Goal: Check status: Check status

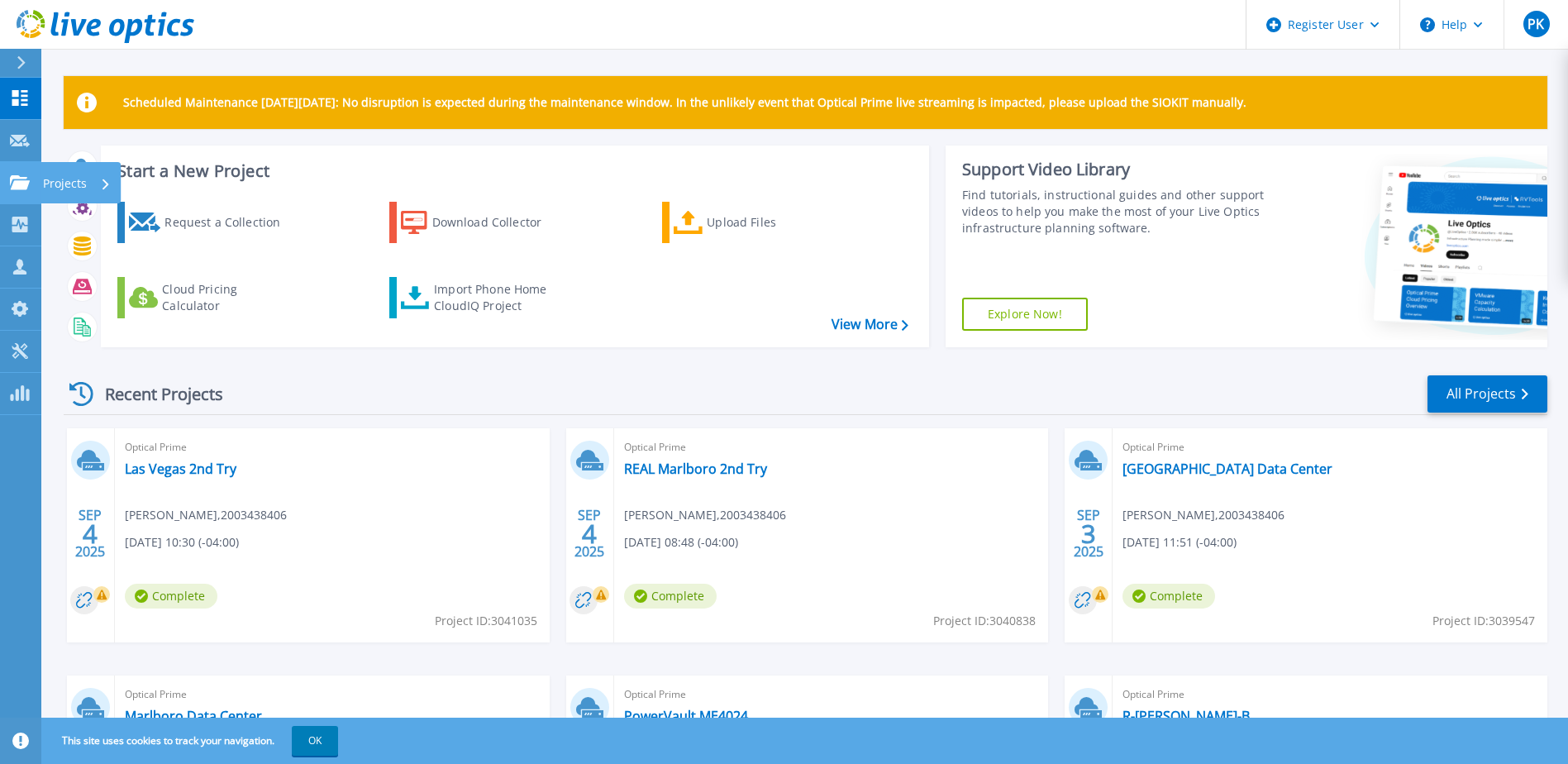
click at [63, 184] on p "Projects" at bounding box center [64, 184] width 44 height 43
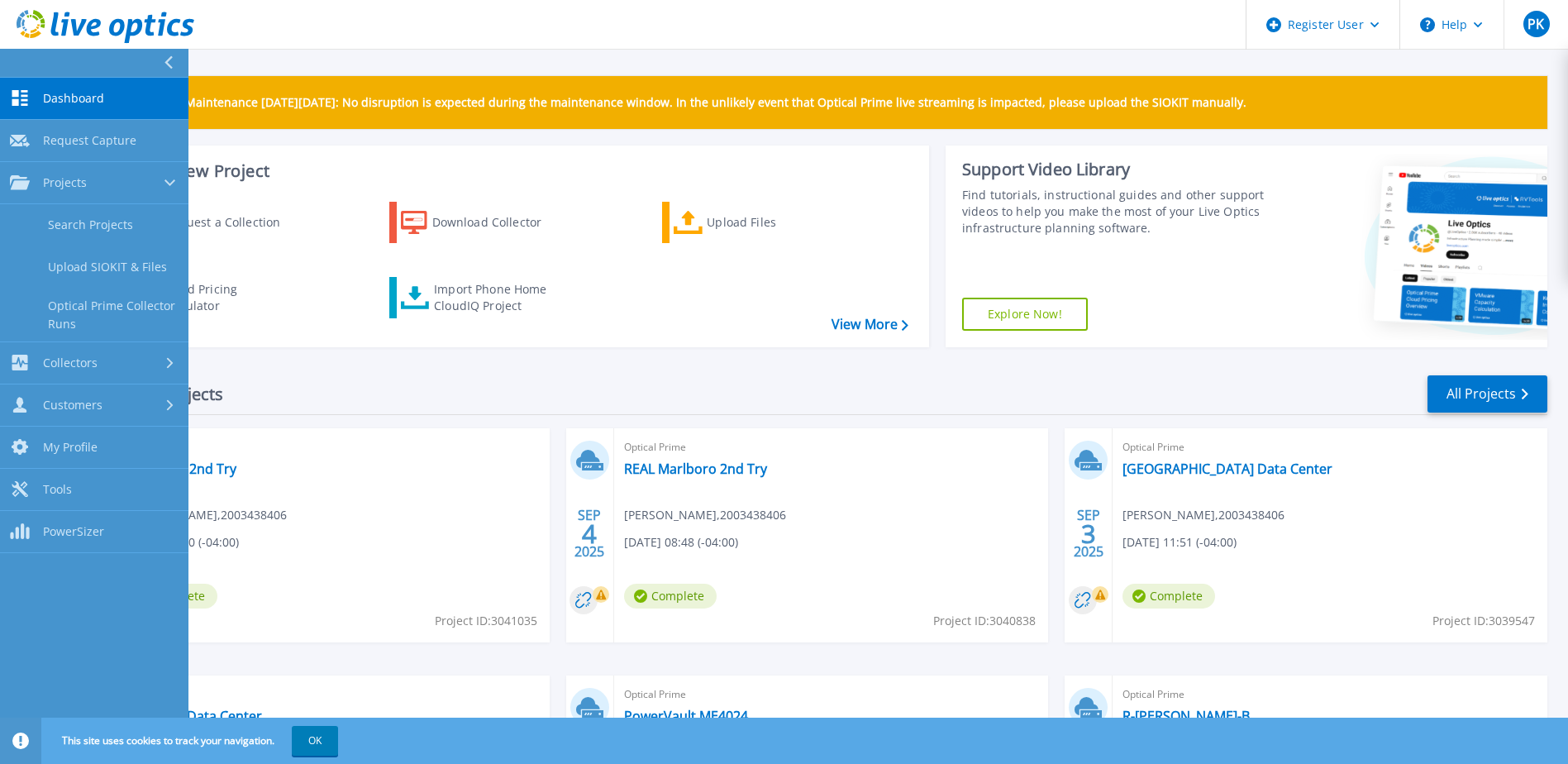
click at [456, 31] on header "Register User Help PK Dell User [PERSON_NAME] [PERSON_NAME][EMAIL_ADDRESS][PERS…" at bounding box center [784, 25] width 1568 height 50
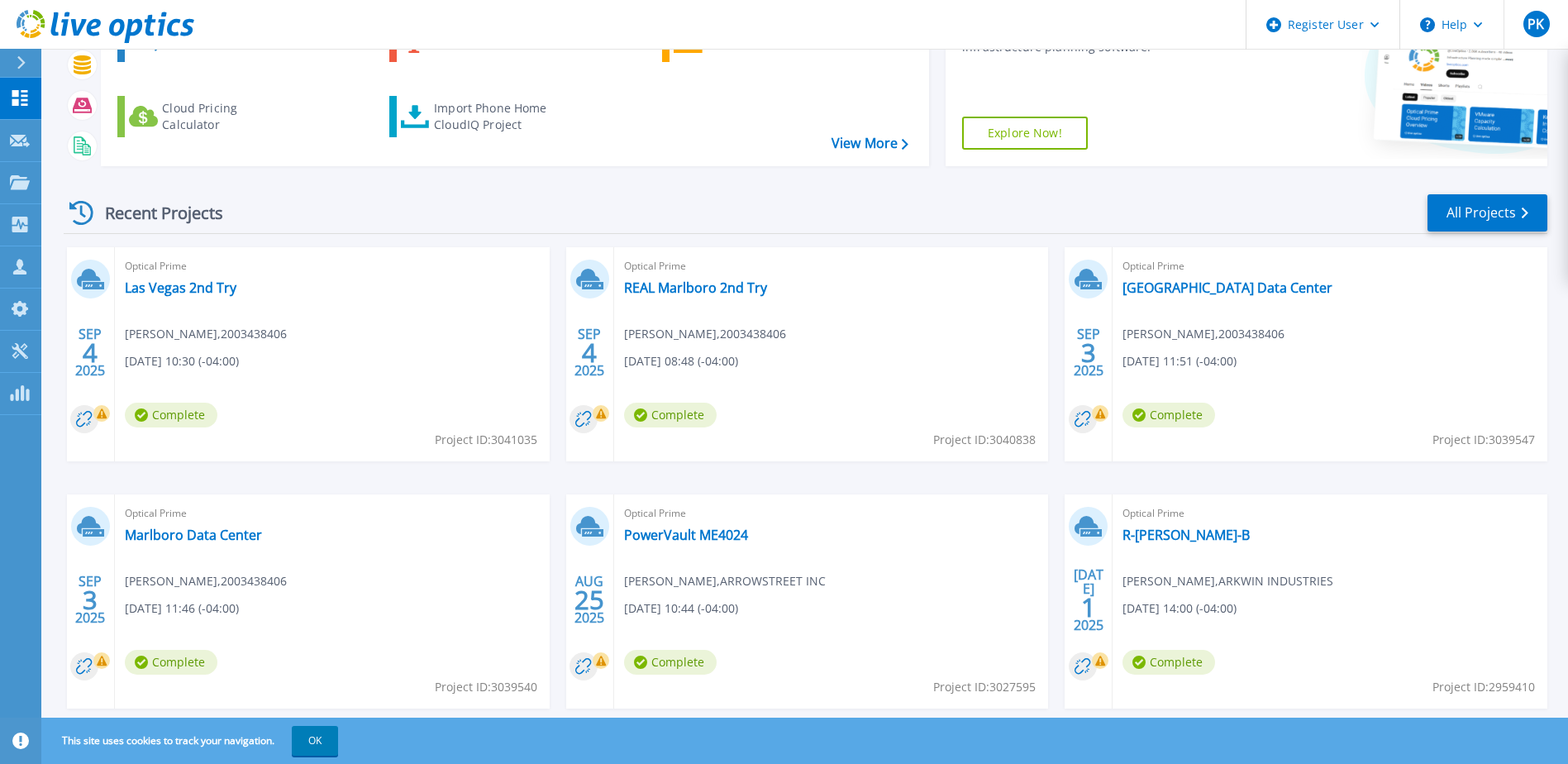
scroll to position [222, 0]
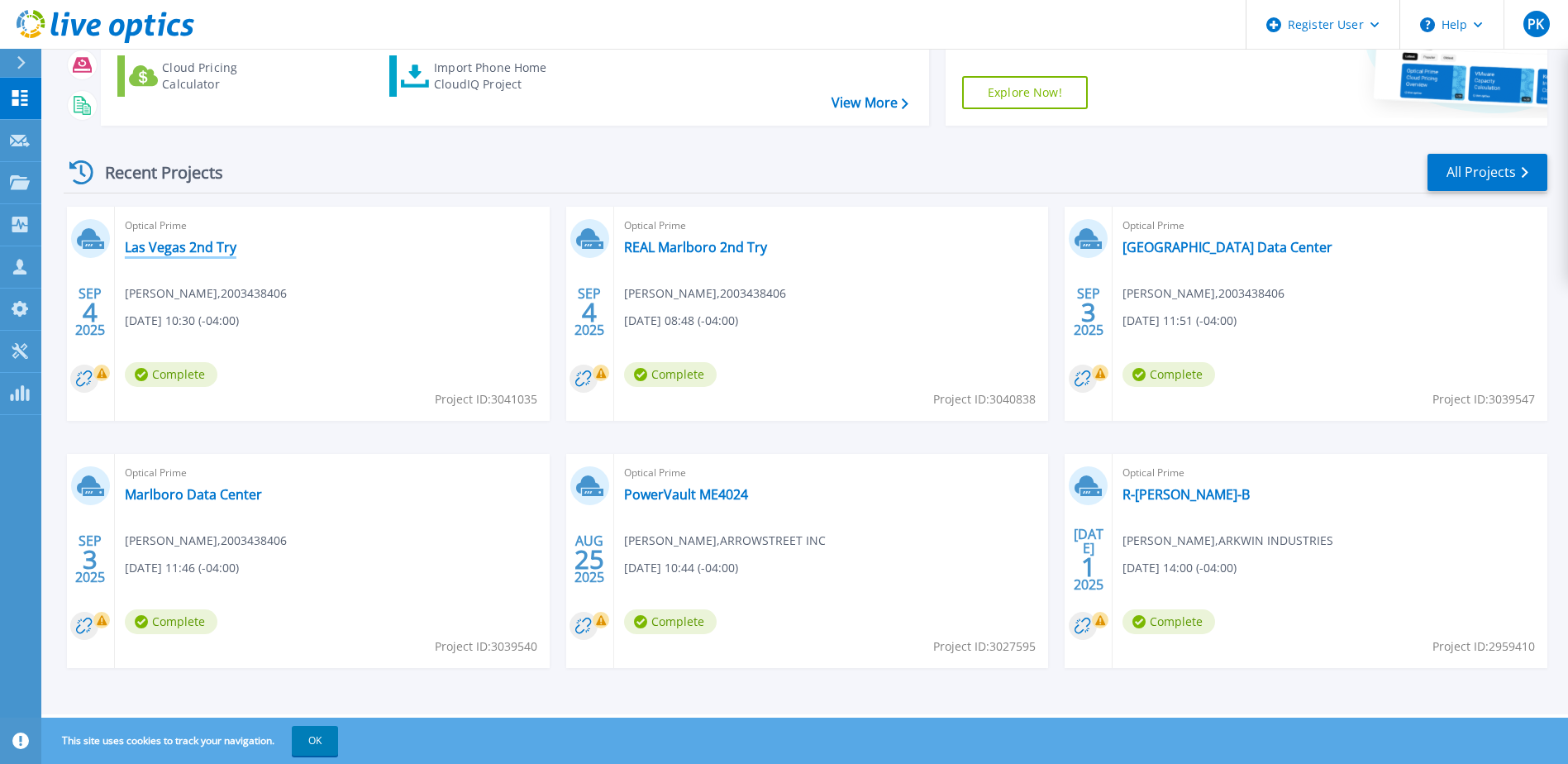
click at [204, 246] on link "Las Vegas 2nd Try" at bounding box center [180, 247] width 111 height 17
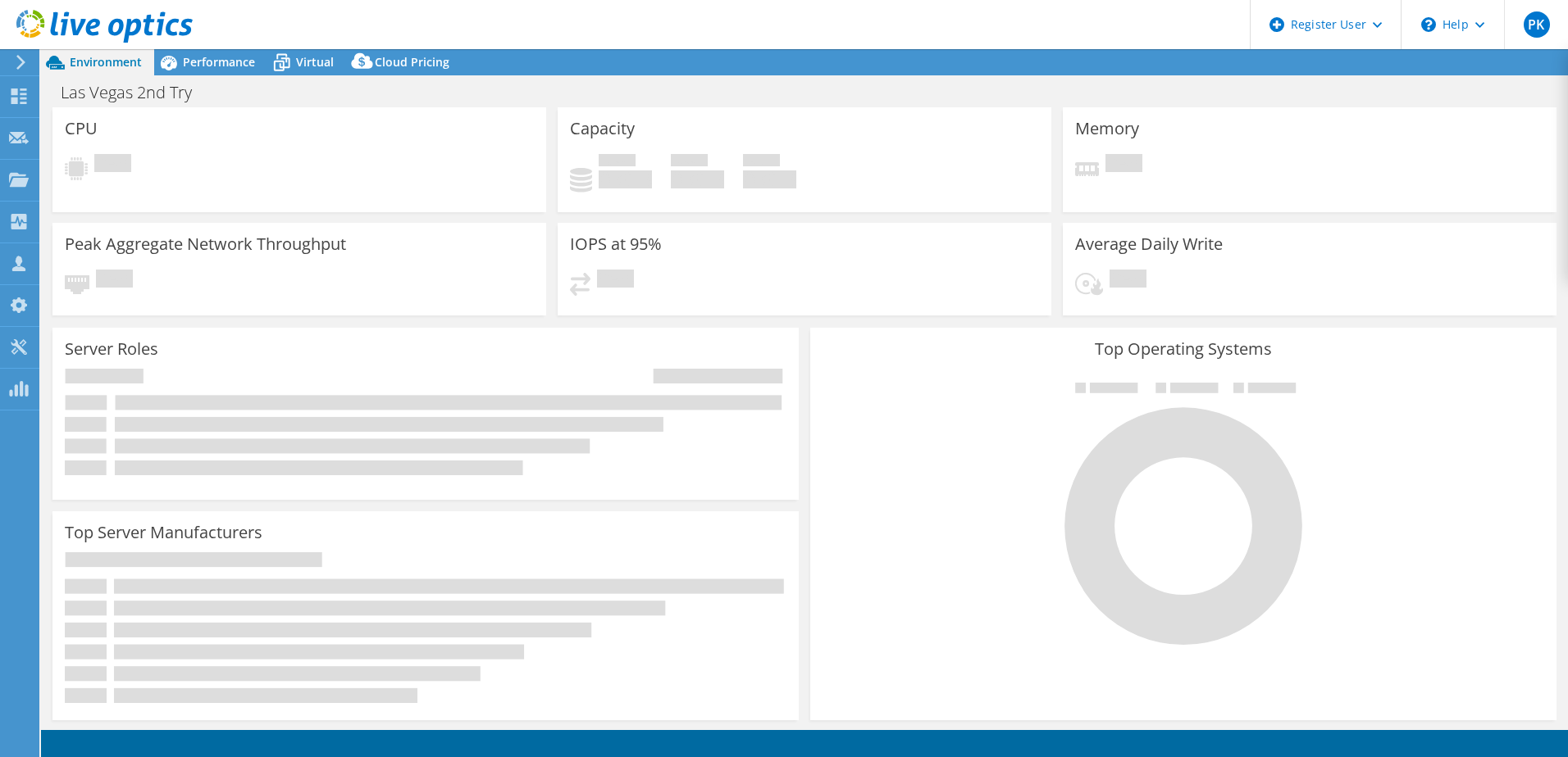
select select "USD"
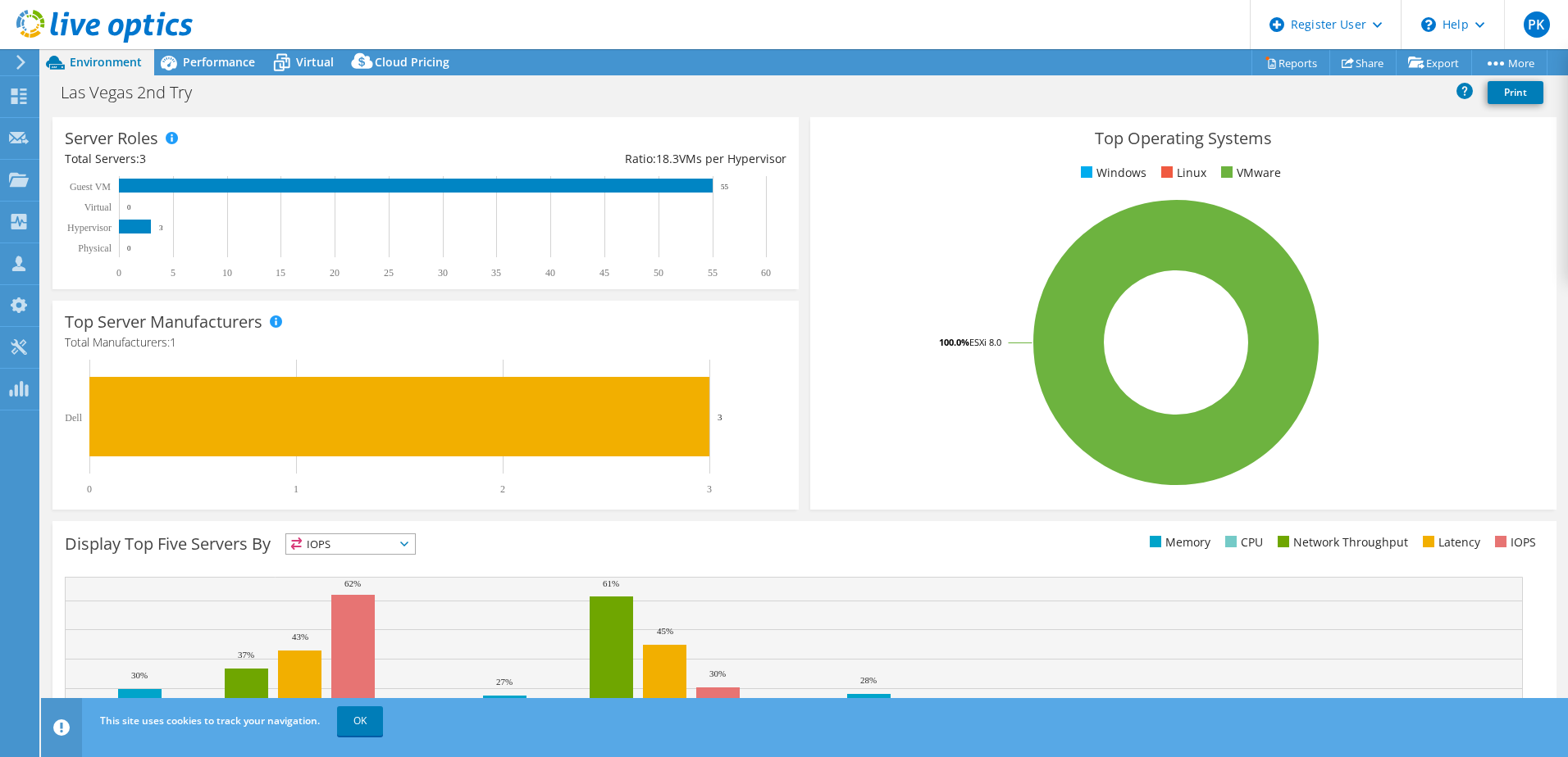
scroll to position [246, 0]
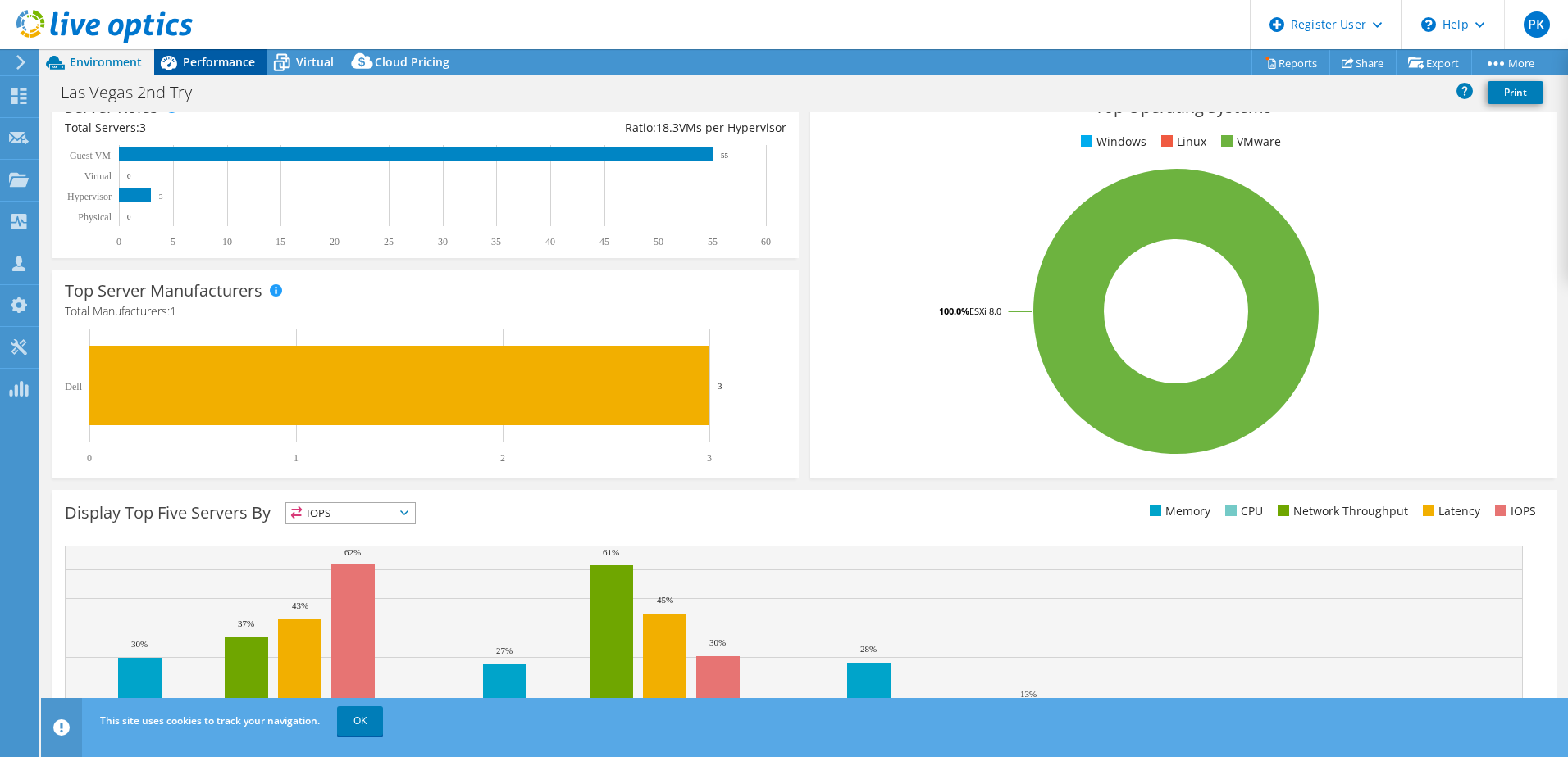
click at [226, 59] on span "Performance" at bounding box center [219, 62] width 72 height 16
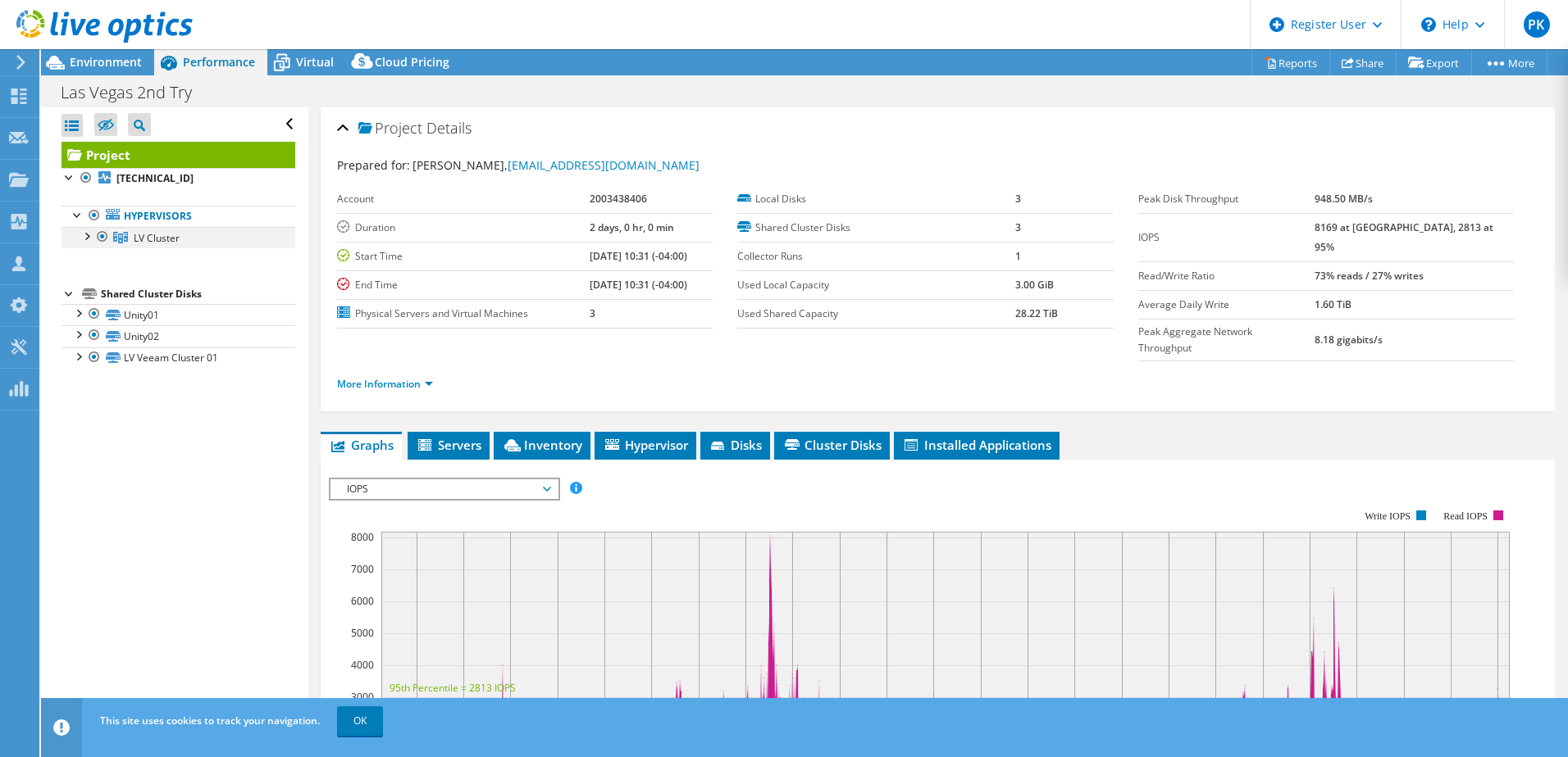
click at [86, 235] on div at bounding box center [86, 235] width 17 height 17
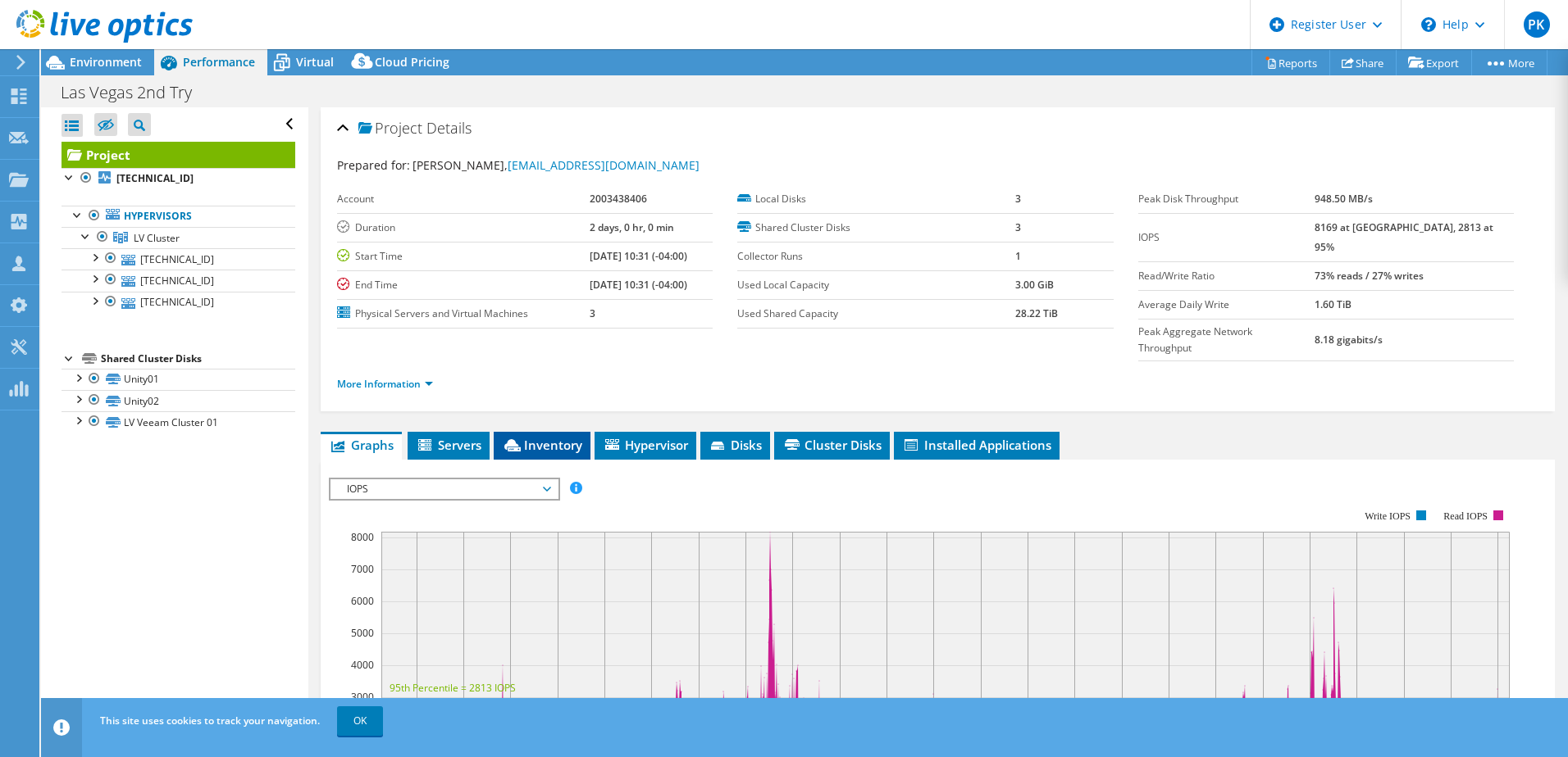
click at [556, 436] on span "Inventory" at bounding box center [542, 444] width 80 height 17
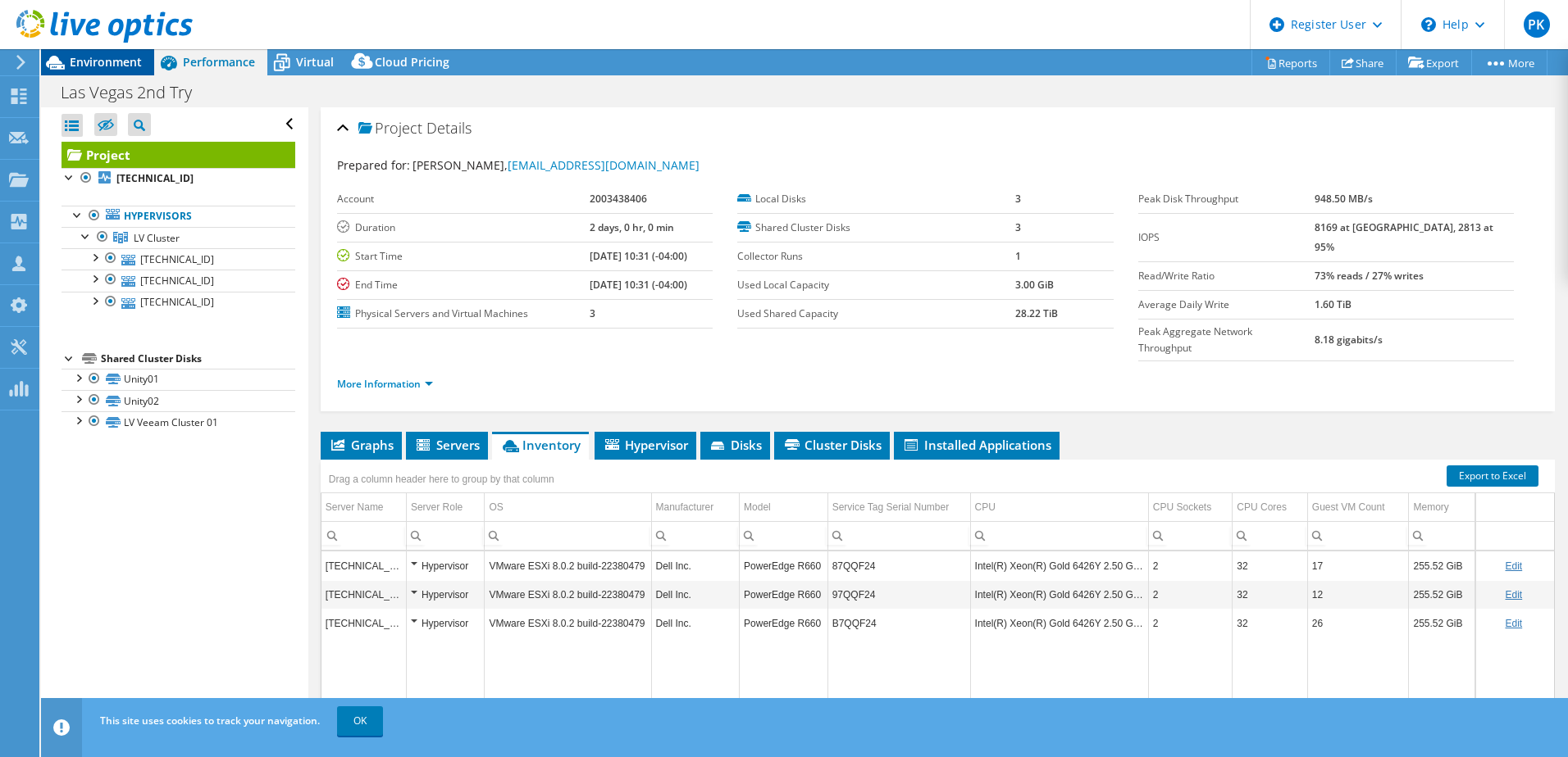
click at [89, 68] on span "Environment" at bounding box center [106, 62] width 72 height 16
